Goal: Find specific page/section: Find specific page/section

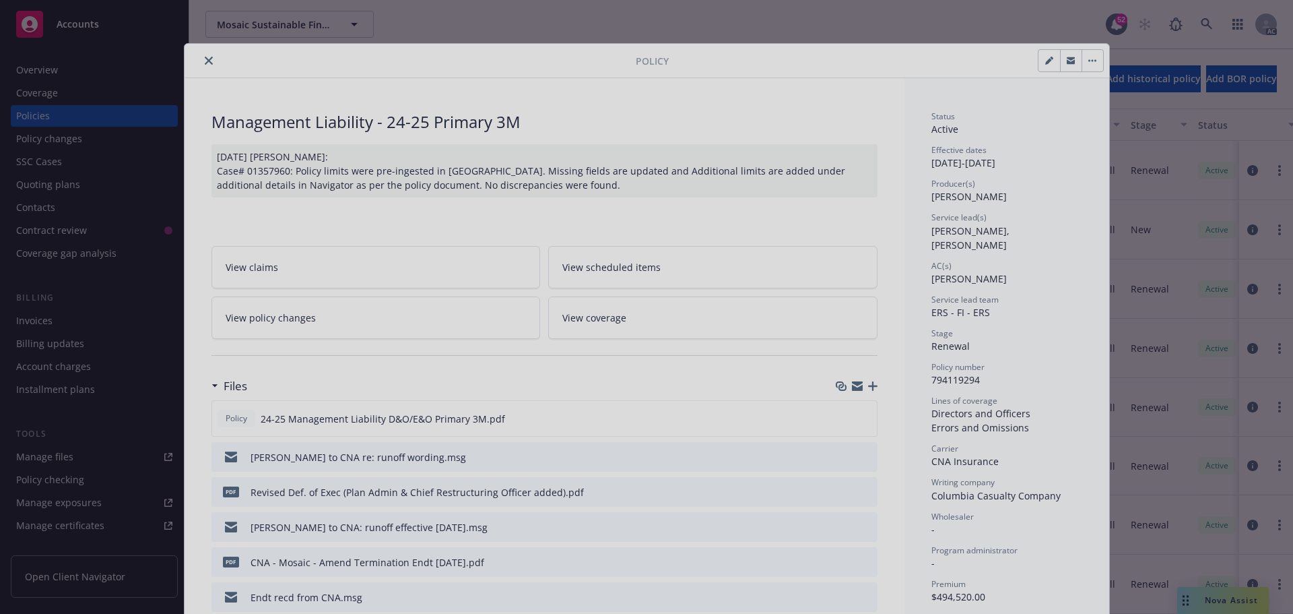
scroll to position [40, 0]
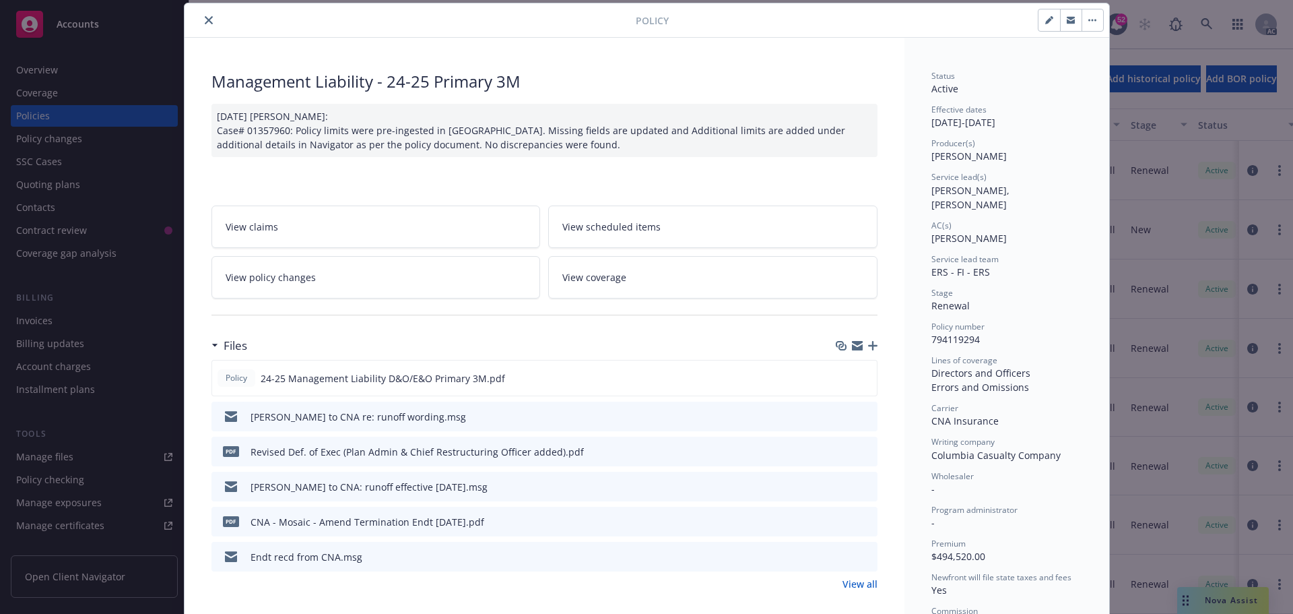
click at [1135, 58] on div "Policy Management Liability - 24-25 Primary 3M [DATE] [PERSON_NAME]: Case# 0135…" at bounding box center [646, 307] width 1293 height 614
click at [210, 26] on div at bounding box center [413, 20] width 446 height 16
click at [205, 22] on icon "close" at bounding box center [209, 20] width 8 height 8
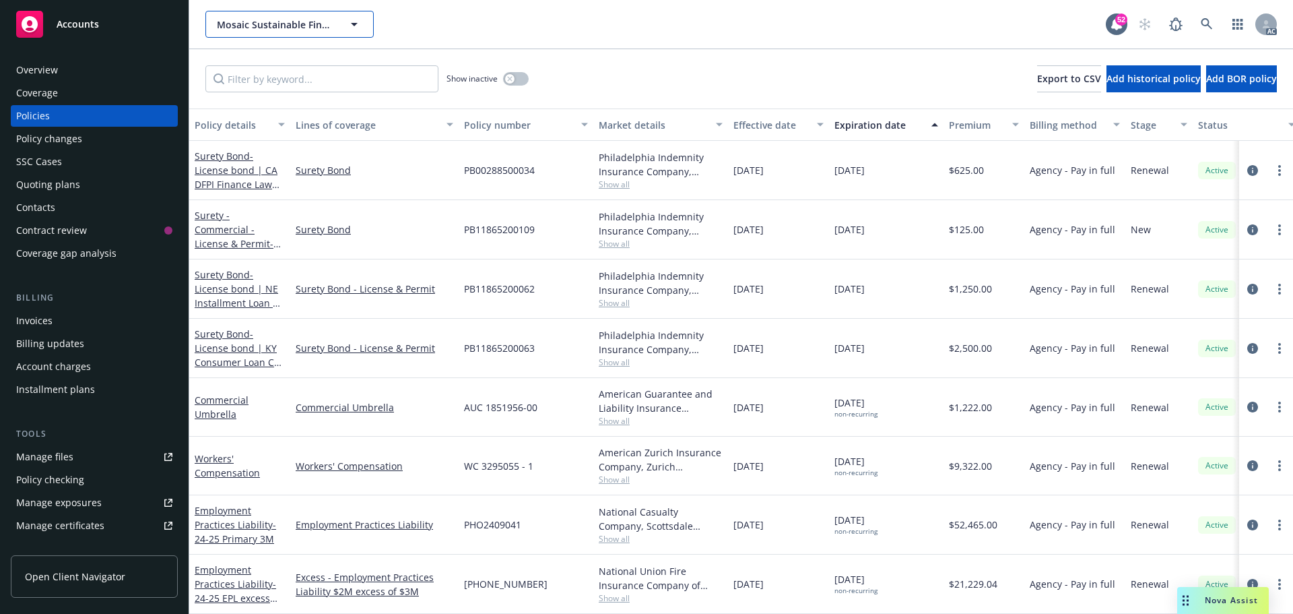
click at [205, 23] on button "Mosaic Sustainable Finance Corporation" at bounding box center [289, 24] width 168 height 27
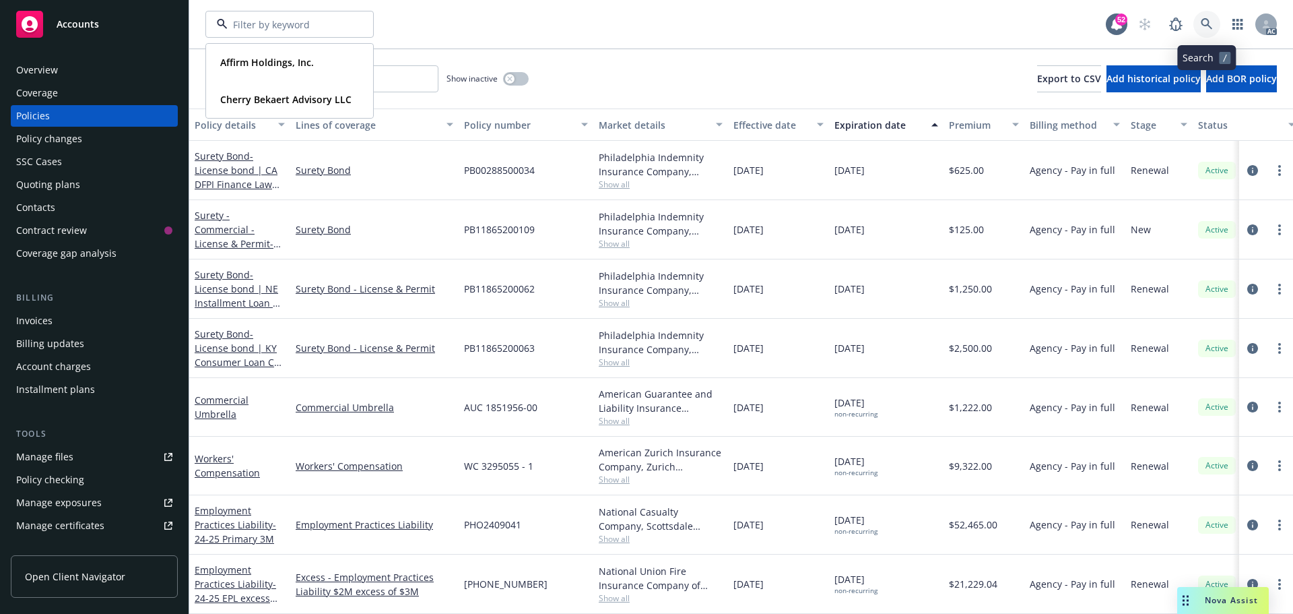
click at [1208, 19] on icon at bounding box center [1207, 24] width 12 height 12
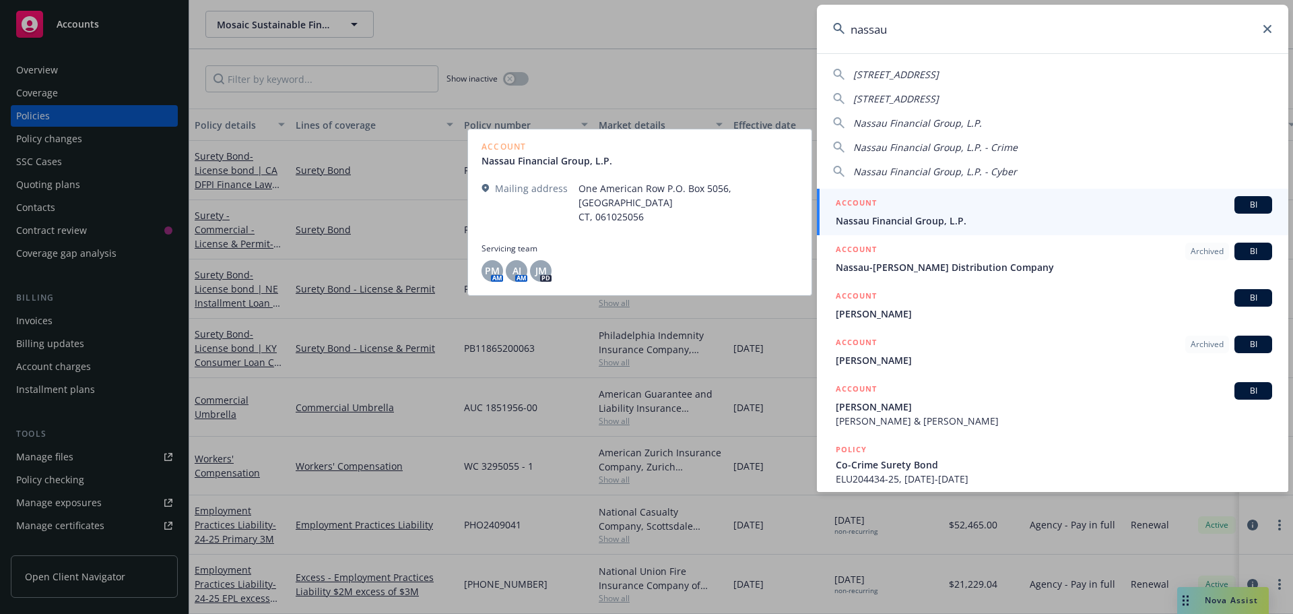
type input "nassau"
click at [1028, 218] on span "Nassau Financial Group, L.P." at bounding box center [1054, 221] width 436 height 14
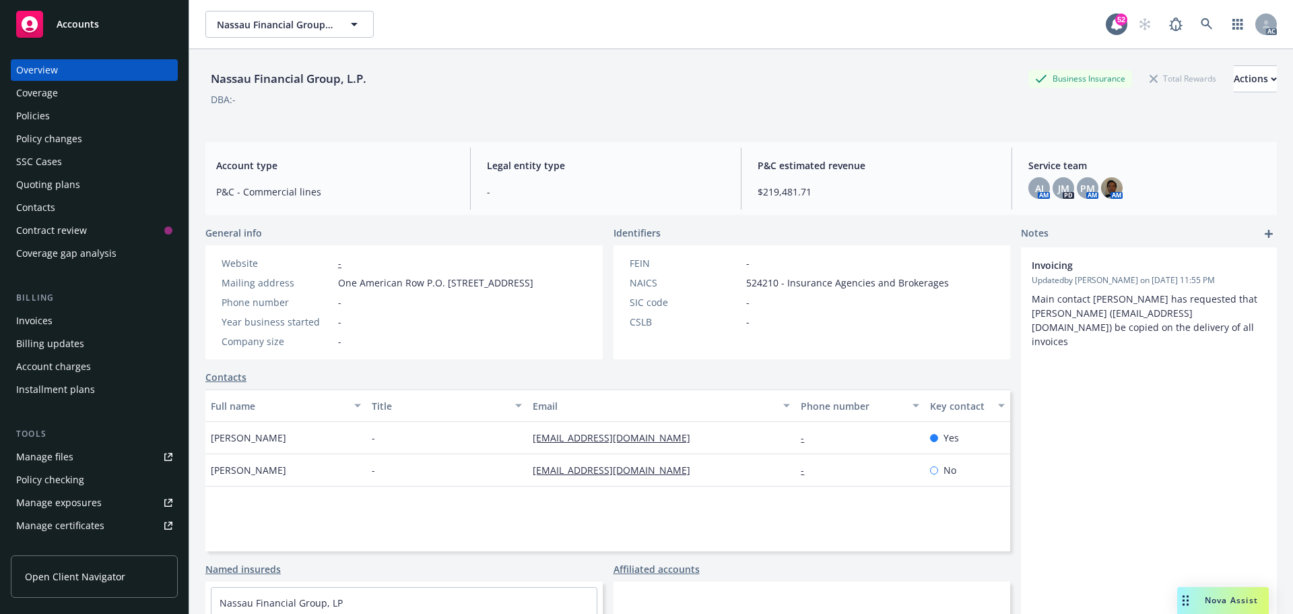
click at [49, 87] on div "Coverage" at bounding box center [37, 93] width 42 height 22
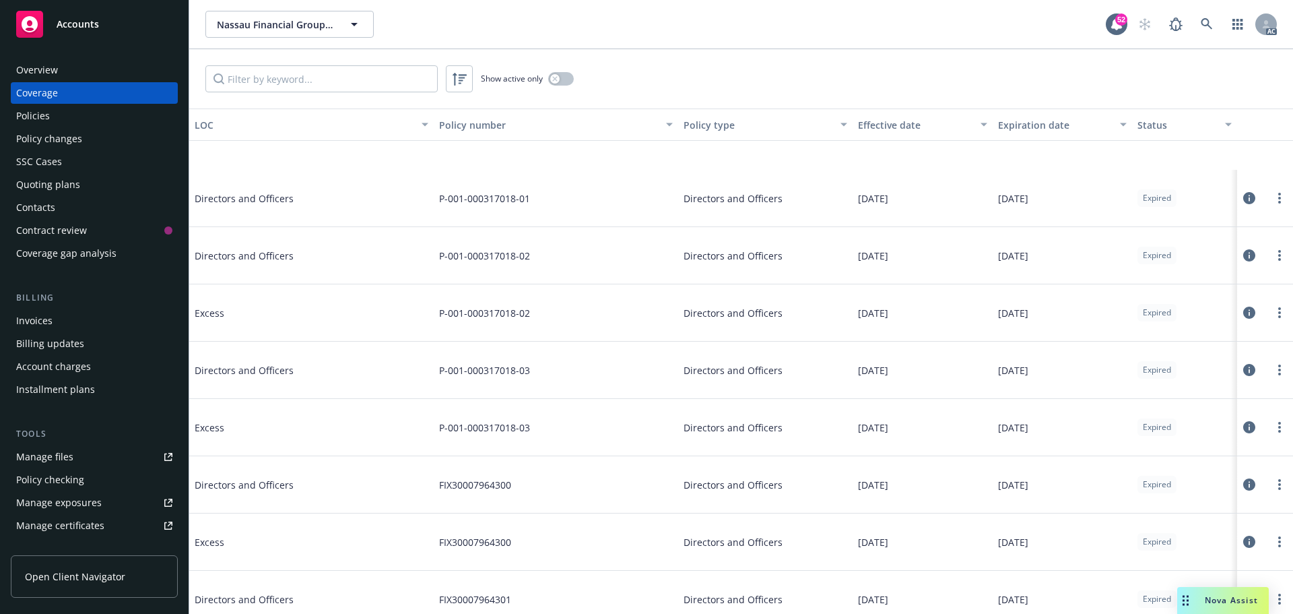
scroll to position [2155, 0]
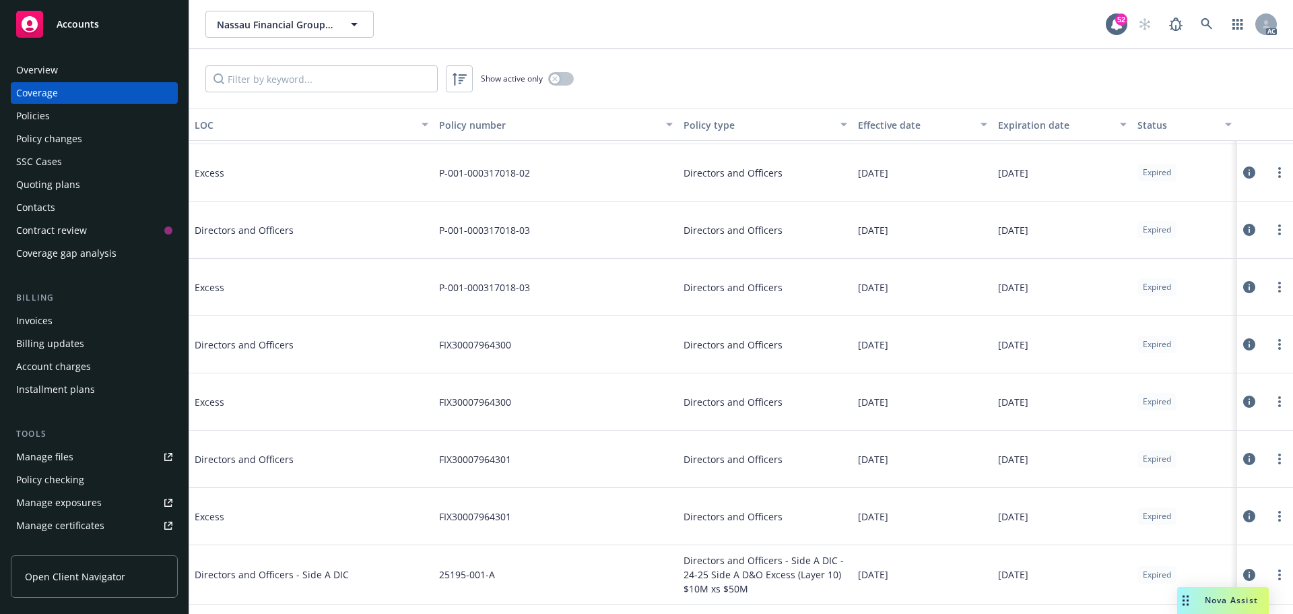
click at [55, 212] on div "Contacts" at bounding box center [94, 208] width 156 height 22
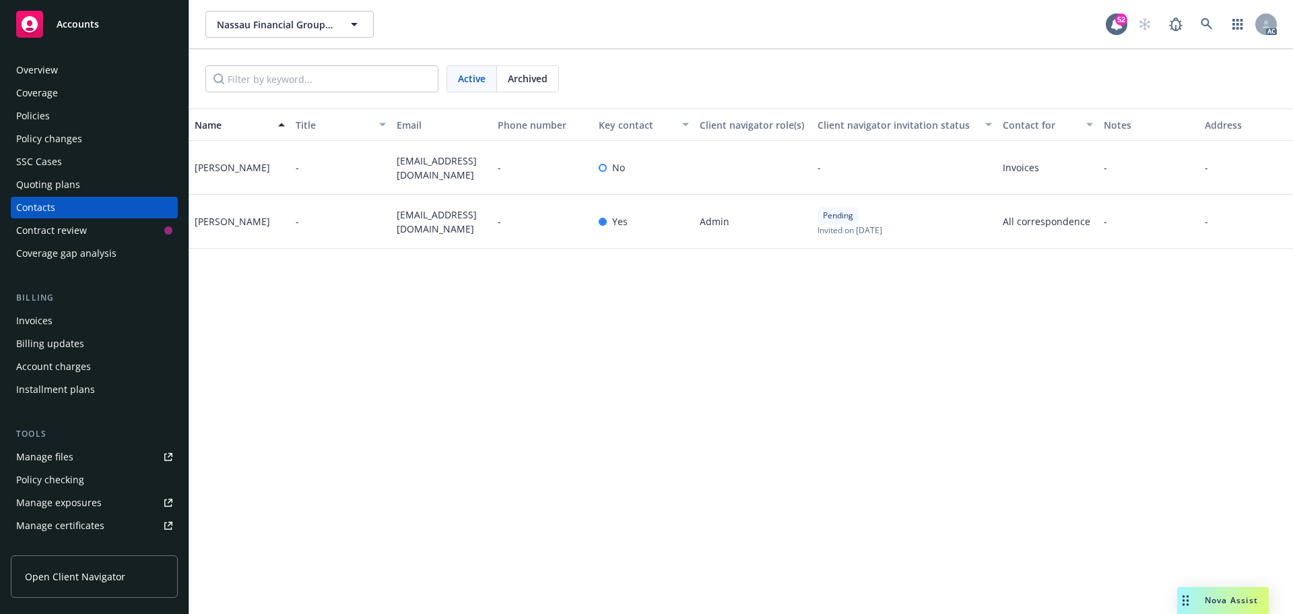
click at [62, 162] on div "SSC Cases" at bounding box center [94, 162] width 156 height 22
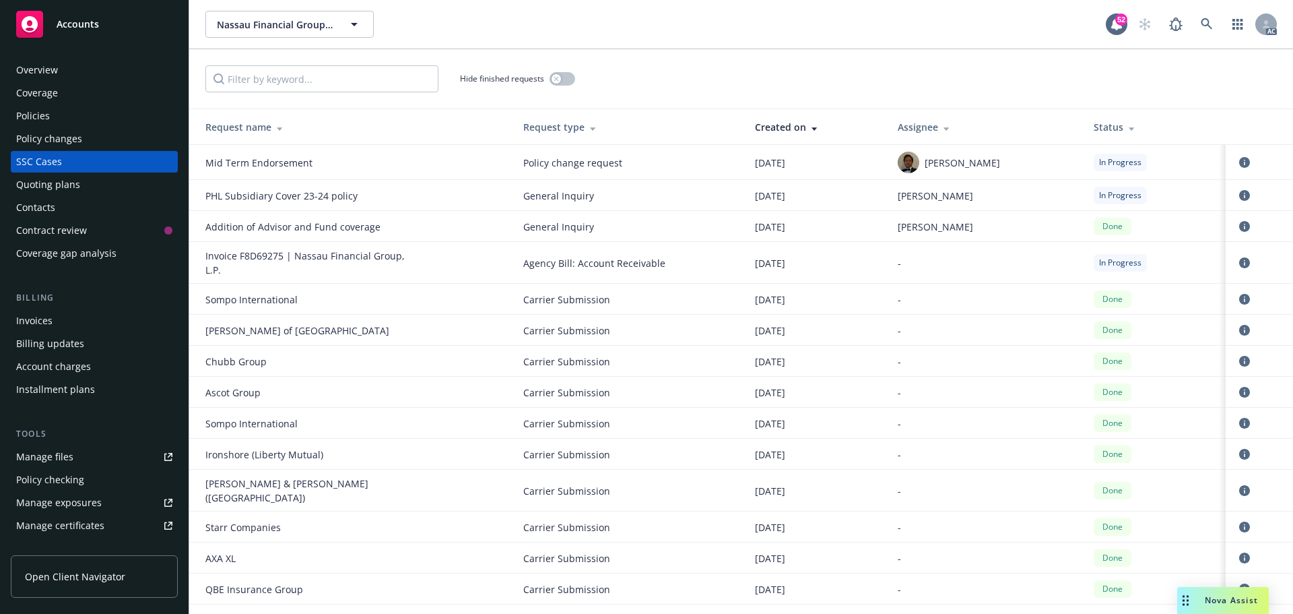
click at [75, 67] on div "Overview" at bounding box center [94, 70] width 156 height 22
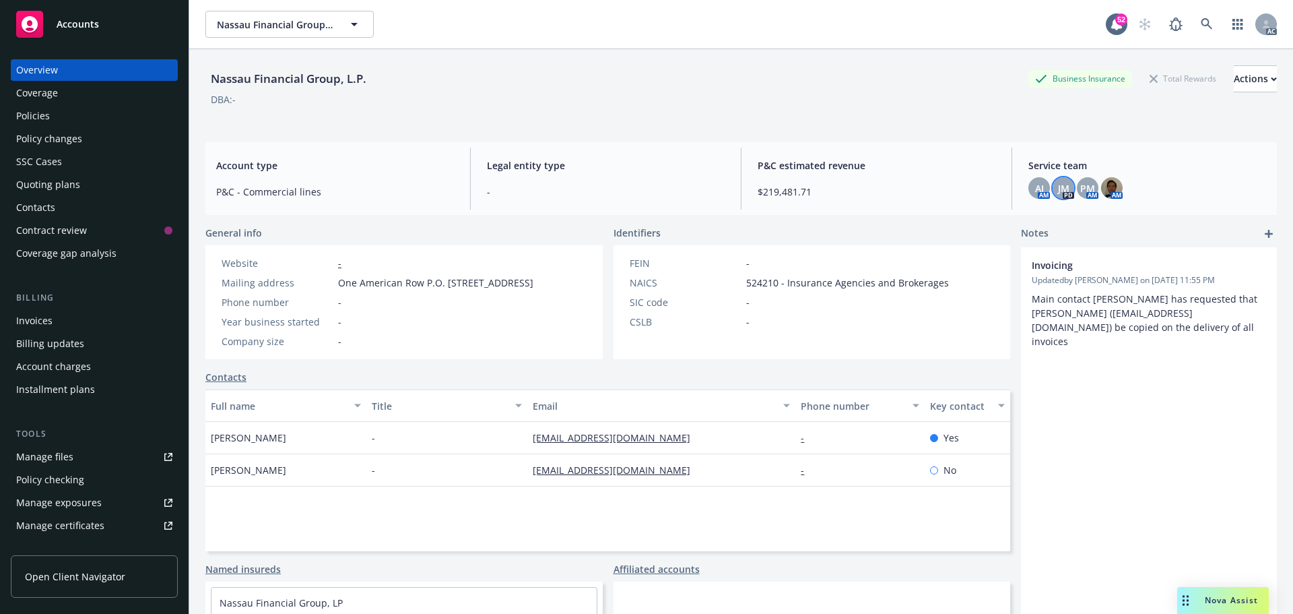
click at [1060, 187] on span "JM" at bounding box center [1063, 188] width 11 height 14
click at [1035, 186] on span "AJ" at bounding box center [1039, 188] width 9 height 14
click at [1080, 191] on span "PM" at bounding box center [1087, 188] width 15 height 14
click at [1103, 191] on img at bounding box center [1112, 188] width 22 height 22
click at [72, 250] on div "Coverage gap analysis" at bounding box center [66, 253] width 100 height 22
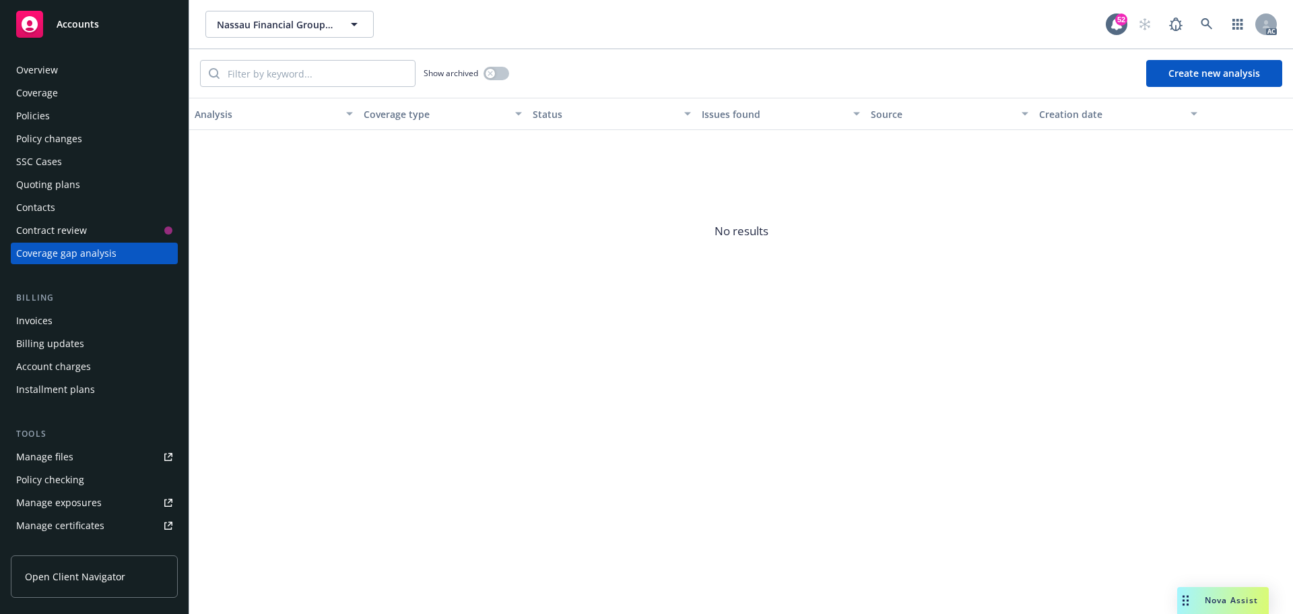
click at [61, 181] on div "Quoting plans" at bounding box center [48, 185] width 64 height 22
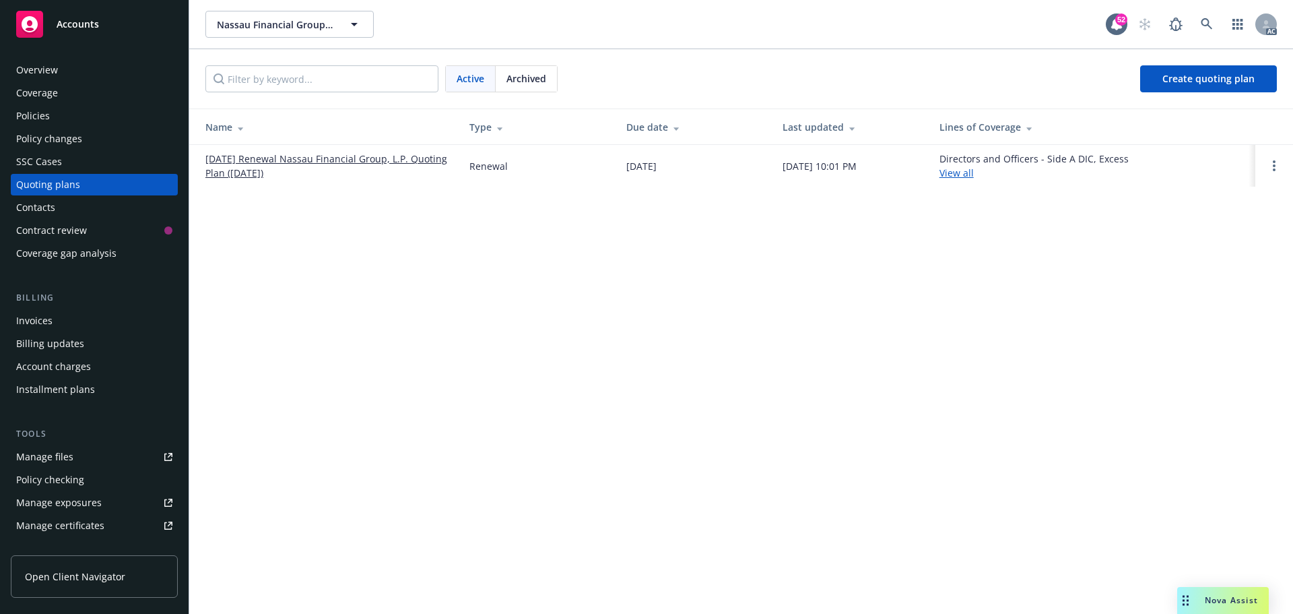
click at [53, 162] on div "SSC Cases" at bounding box center [39, 162] width 46 height 22
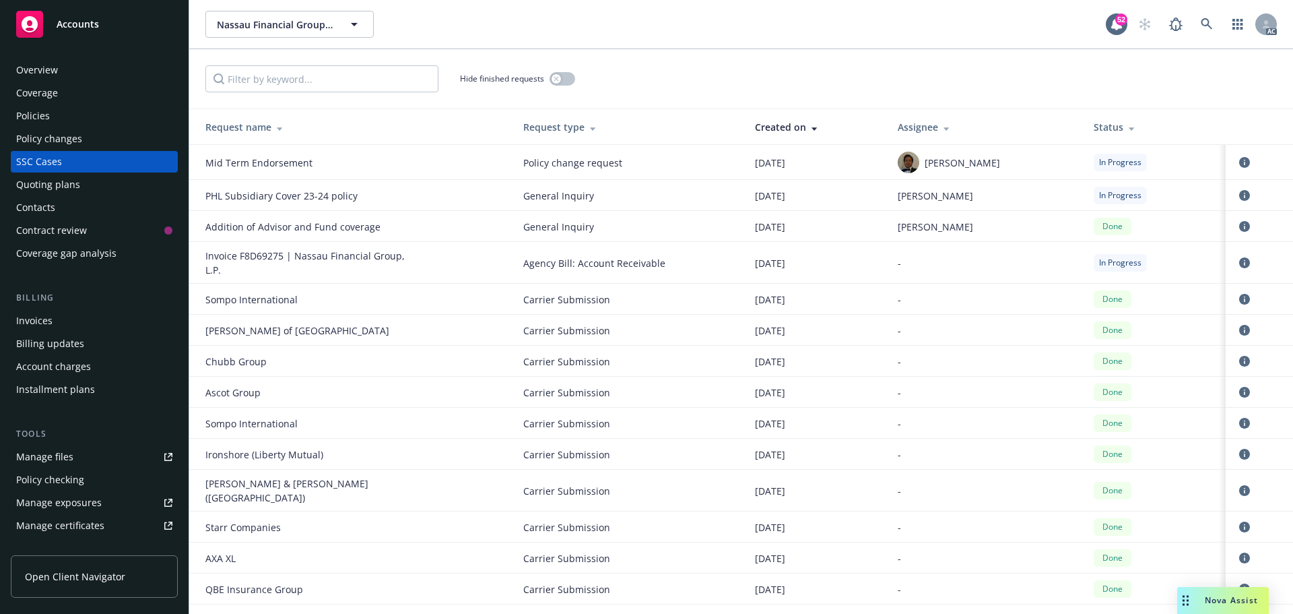
click at [51, 139] on div "Policy changes" at bounding box center [49, 139] width 66 height 22
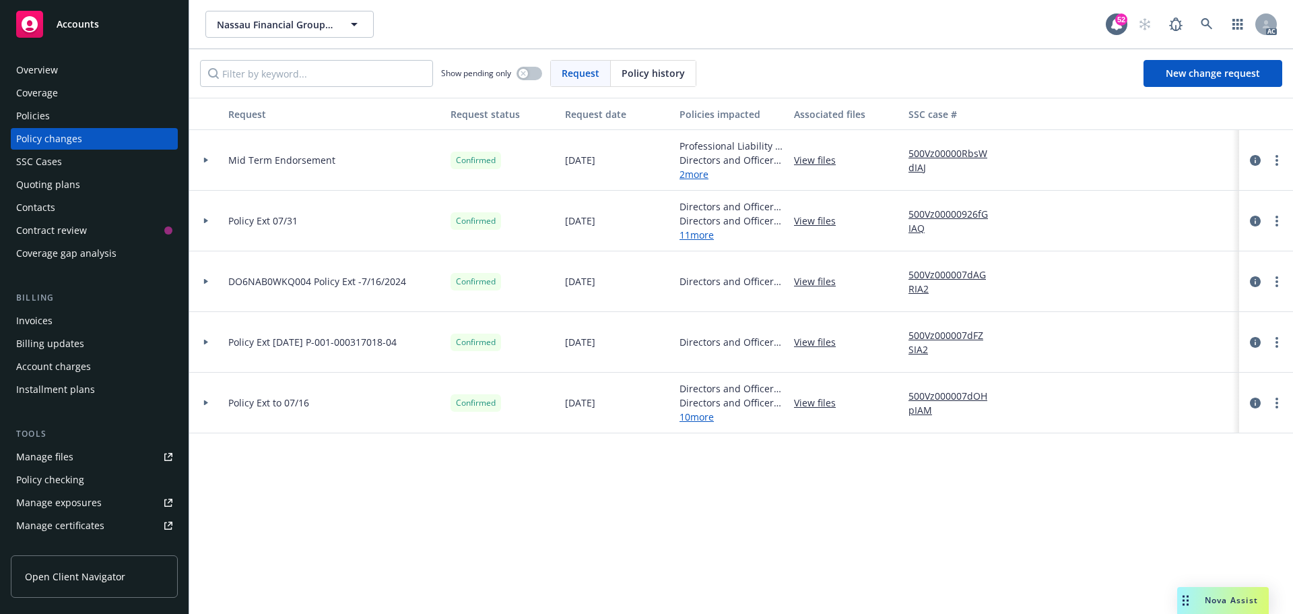
click at [44, 116] on div "Policies" at bounding box center [33, 116] width 34 height 22
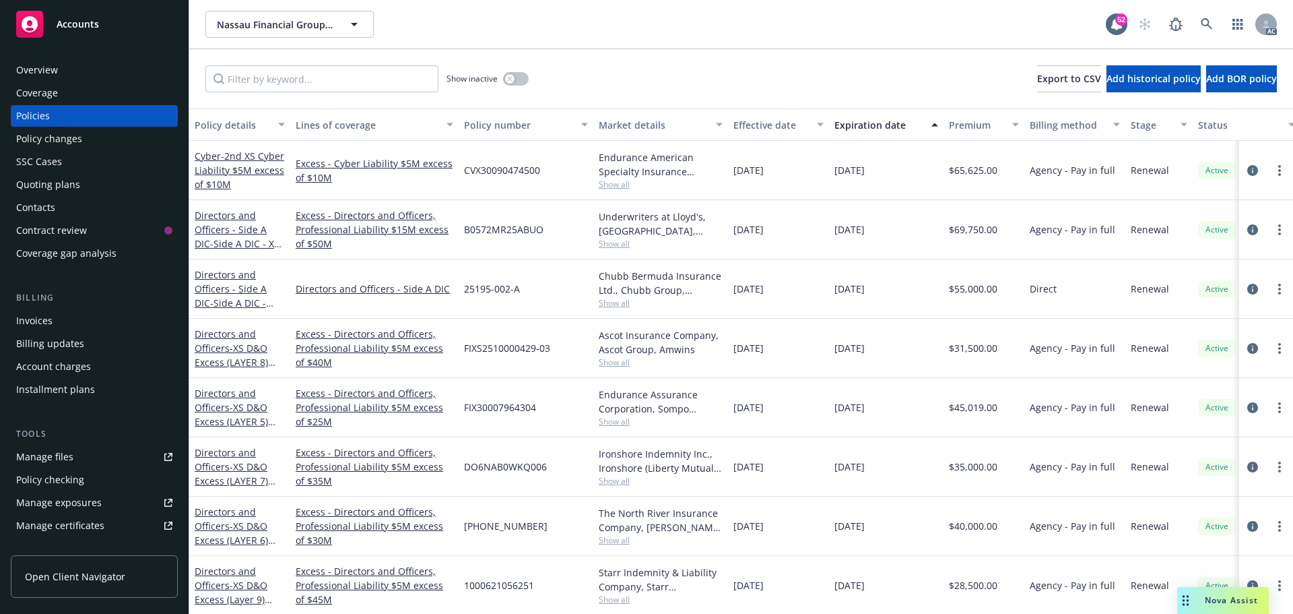
click at [42, 95] on div "Coverage" at bounding box center [37, 93] width 42 height 22
